Goal: Check status: Check status

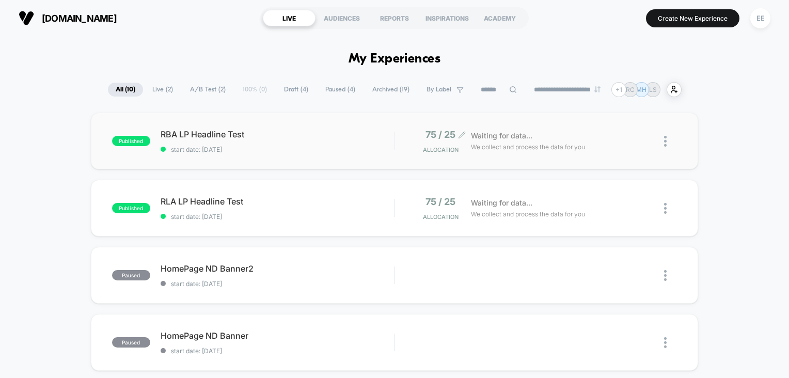
click at [452, 145] on div "75 / 25 Allocation" at bounding box center [438, 141] width 41 height 24
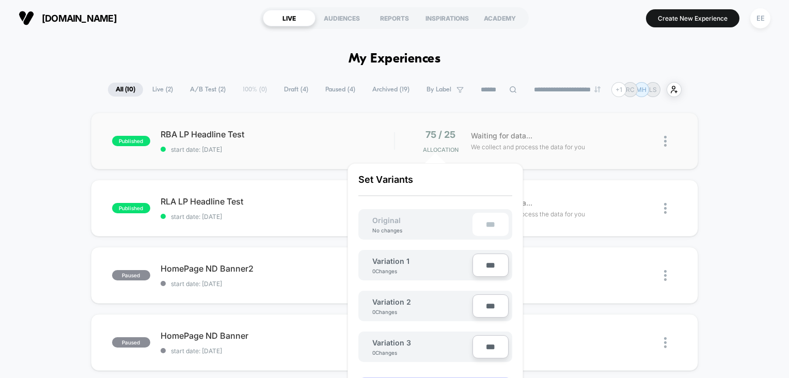
click at [313, 153] on div "published RBA LP Headline Test start date: [DATE] 75 / 25 Allocation Waiting fo…" at bounding box center [394, 141] width 607 height 57
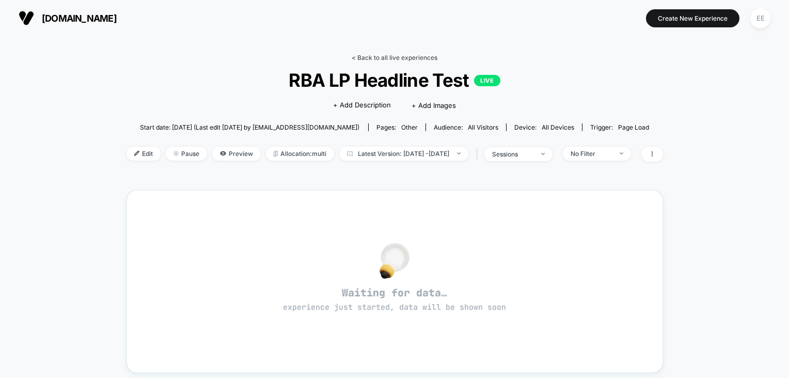
click at [357, 56] on link "< Back to all live experiences" at bounding box center [394, 58] width 86 height 8
